Goal: Find specific page/section: Find specific page/section

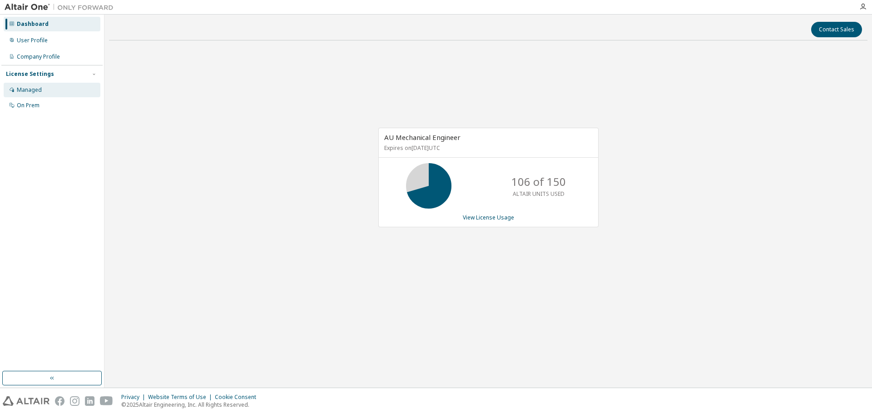
click at [43, 83] on div "Managed" at bounding box center [52, 90] width 97 height 15
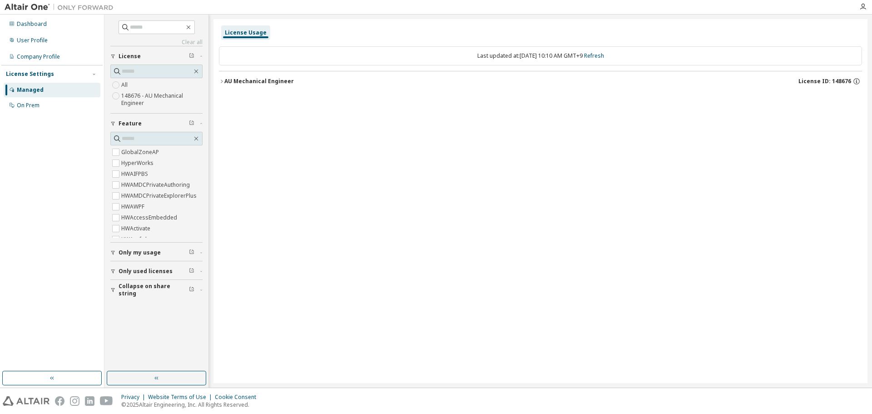
click at [286, 80] on div "AU Mechanical Engineer" at bounding box center [258, 81] width 69 height 7
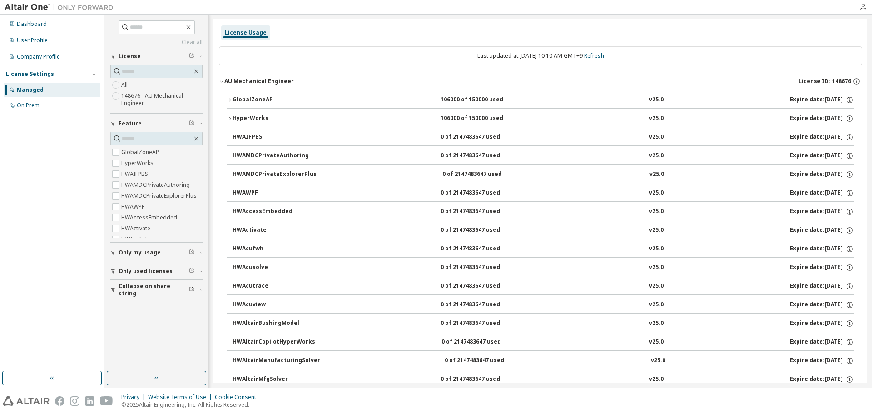
click at [273, 98] on div "GlobalZoneAP" at bounding box center [273, 100] width 82 height 8
